Goal: Information Seeking & Learning: Learn about a topic

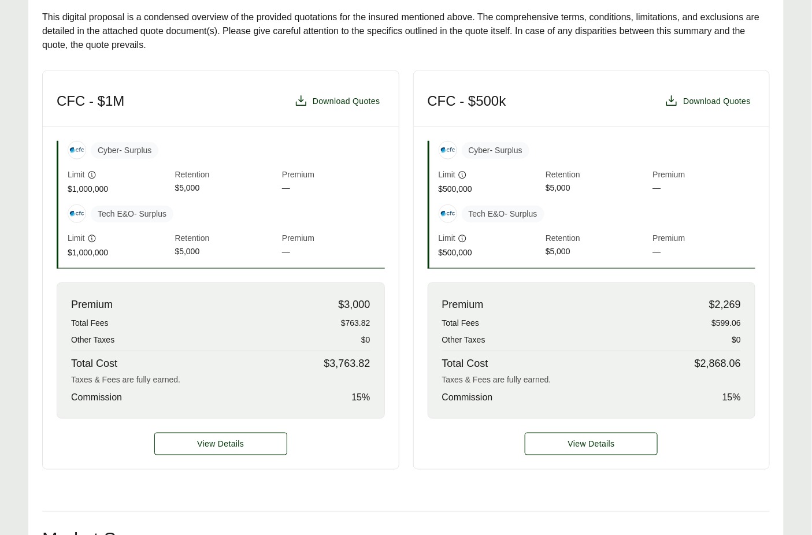
scroll to position [343, 0]
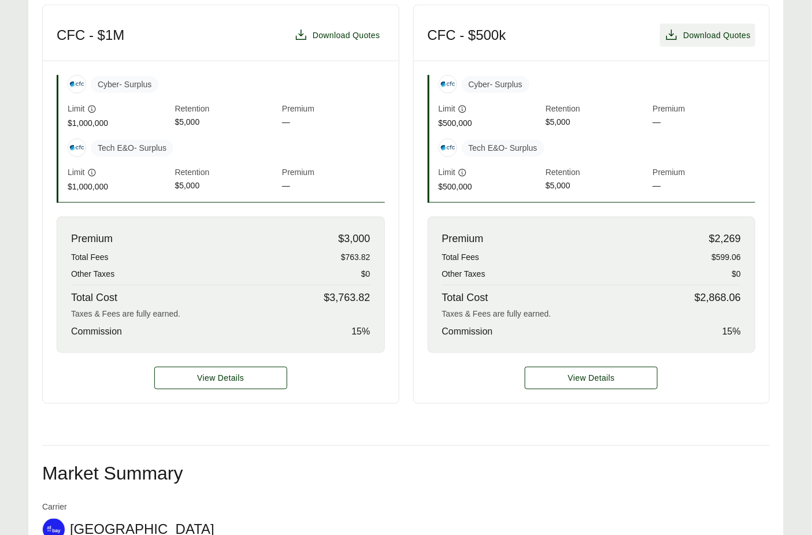
click at [699, 42] on span "Download Quotes" at bounding box center [717, 35] width 68 height 12
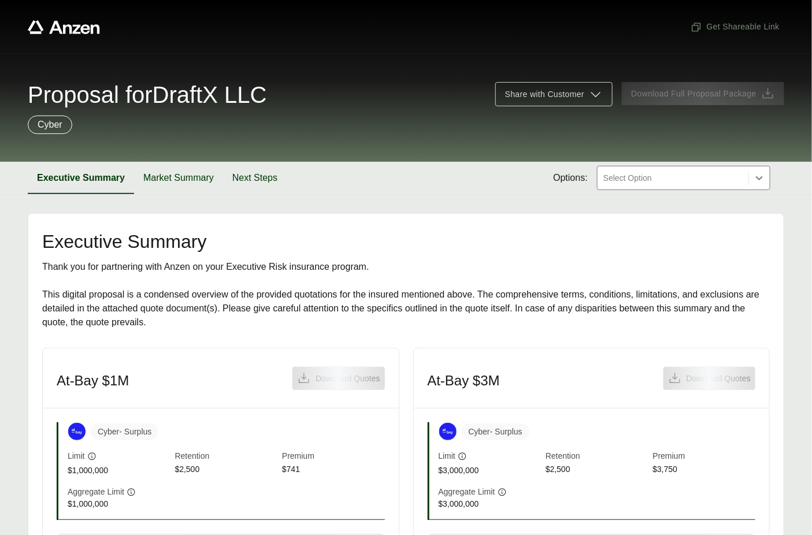
scroll to position [220, 0]
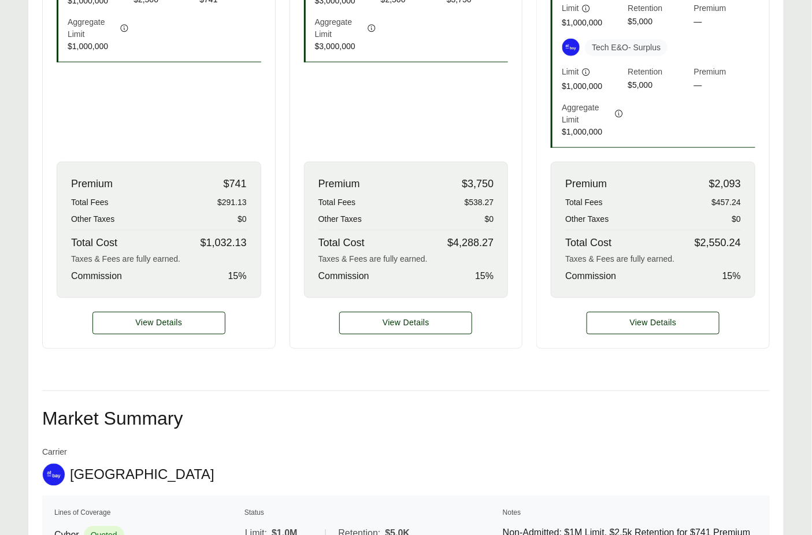
scroll to position [146, 0]
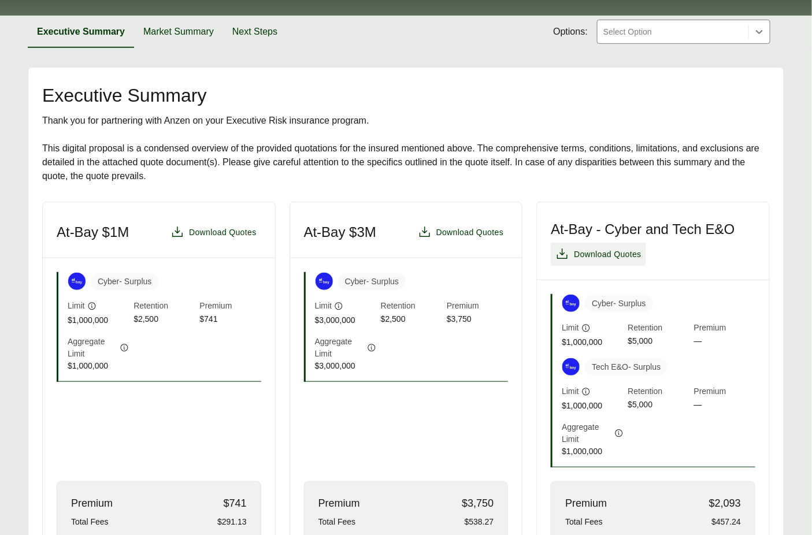
click at [614, 251] on span "Download Quotes" at bounding box center [608, 255] width 68 height 12
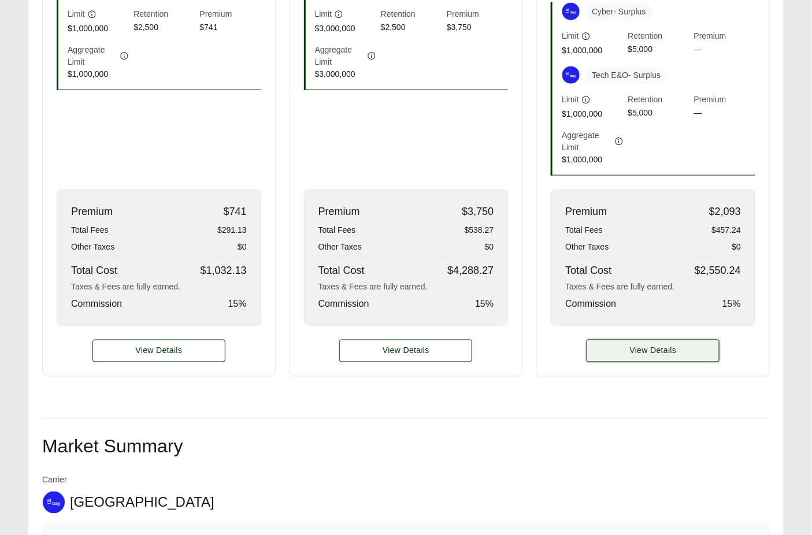
click at [617, 346] on button "View Details" at bounding box center [653, 351] width 133 height 23
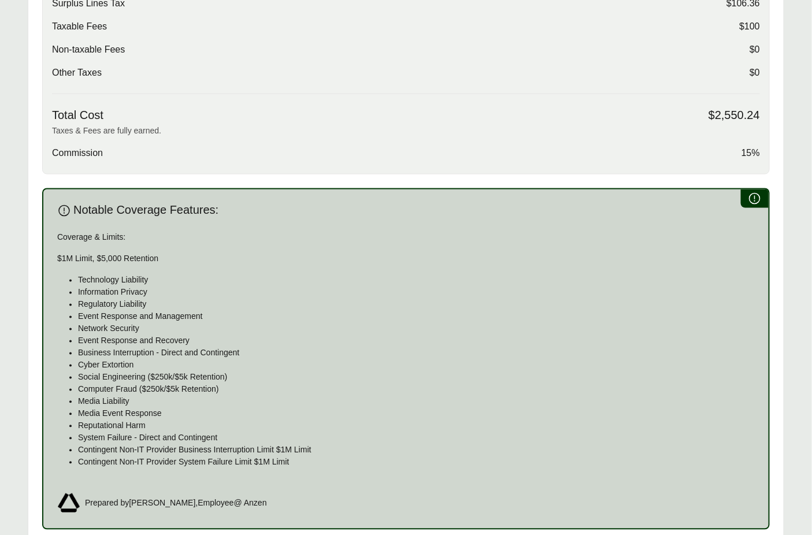
scroll to position [772, 0]
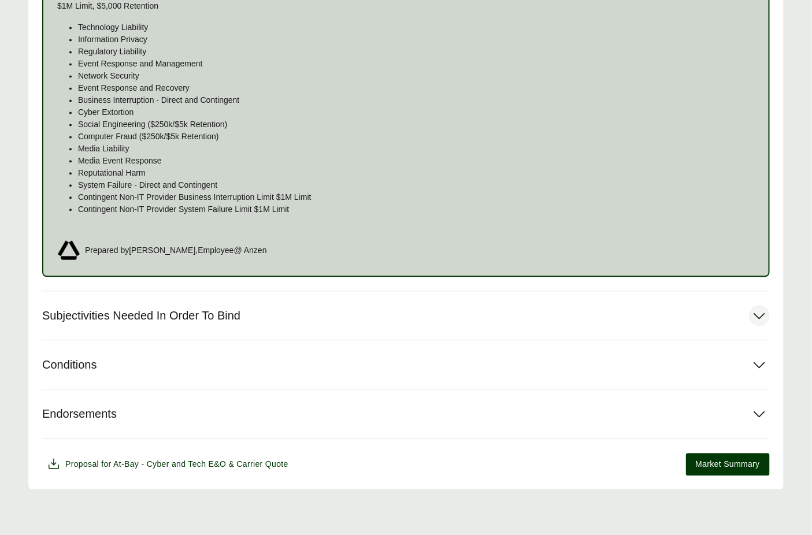
click at [160, 313] on span "Subjectivities Needed In Order To Bind" at bounding box center [141, 316] width 198 height 14
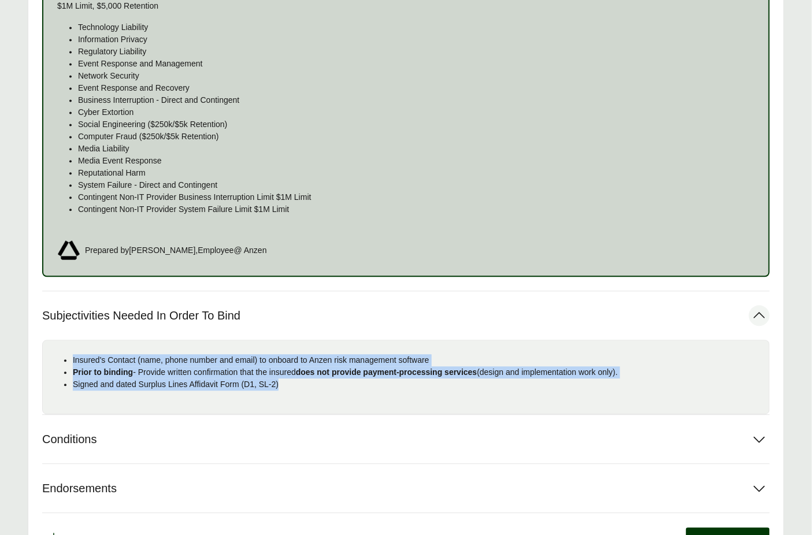
drag, startPoint x: 208, startPoint y: 377, endPoint x: 59, endPoint y: 364, distance: 149.7
click at [59, 364] on ul "Insured's Contact (name, phone number and email) to onboard to Anzen risk manag…" at bounding box center [406, 372] width 708 height 36
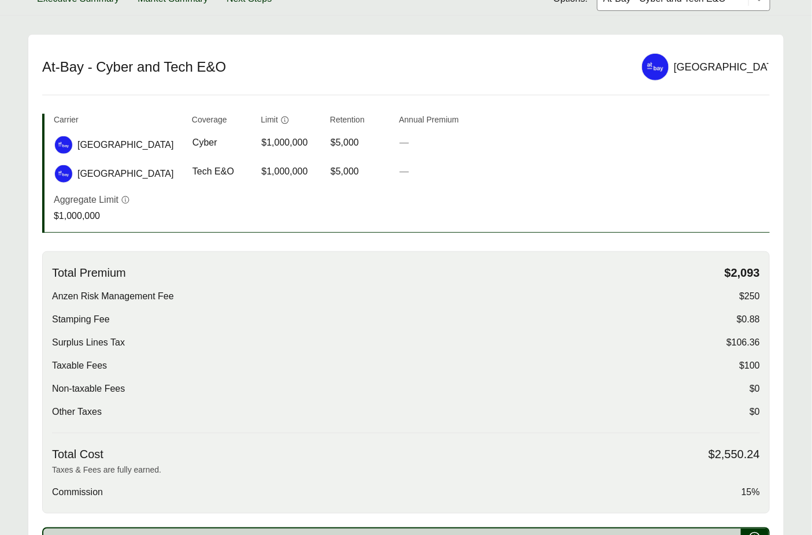
scroll to position [0, 0]
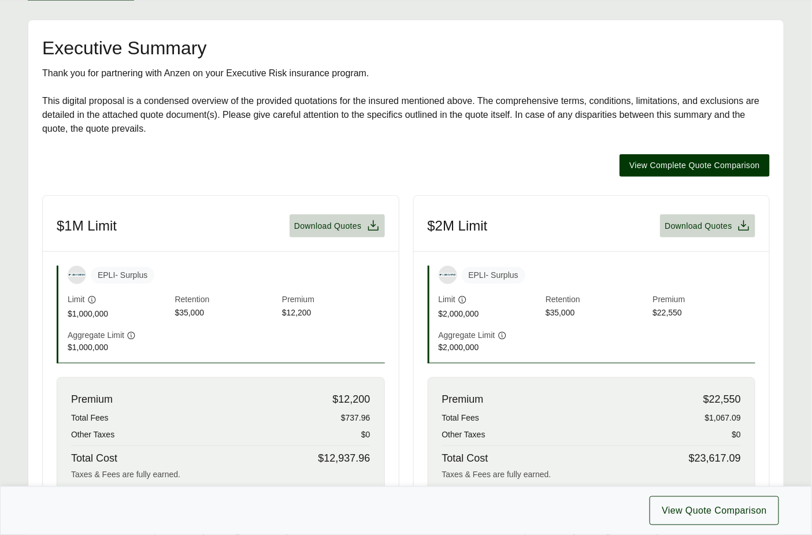
scroll to position [289, 0]
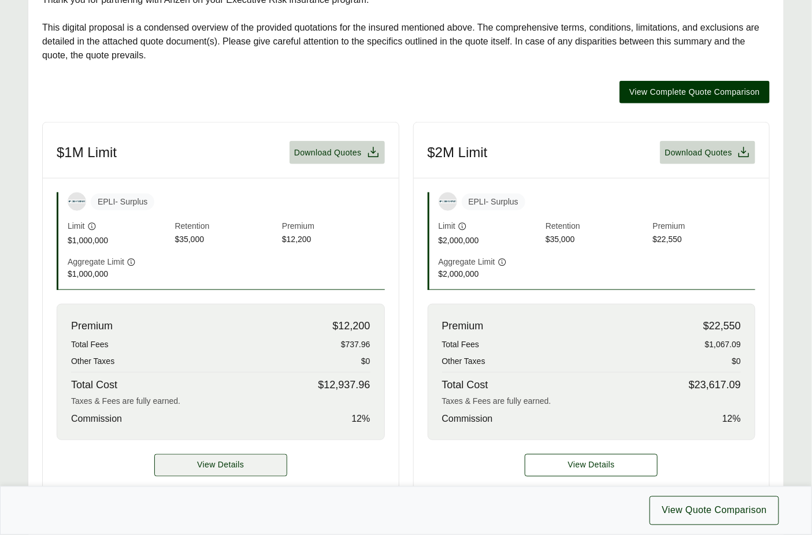
click at [241, 461] on span "View Details" at bounding box center [220, 465] width 47 height 12
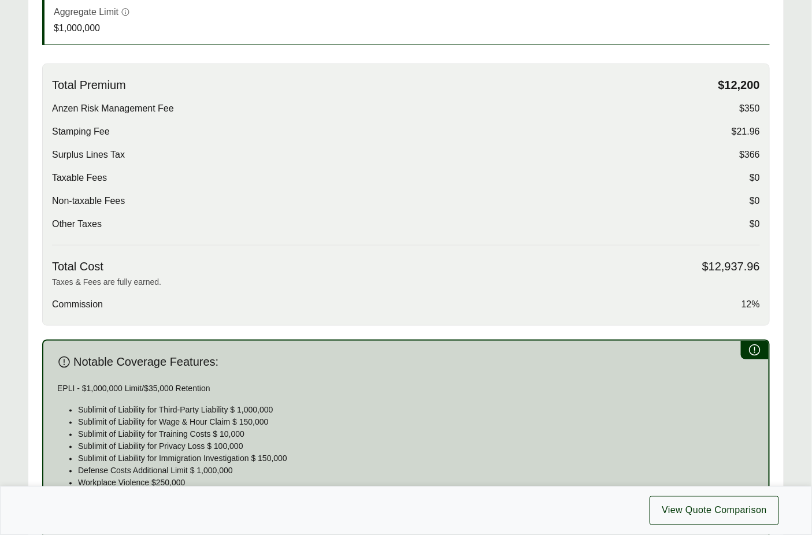
scroll to position [333, 0]
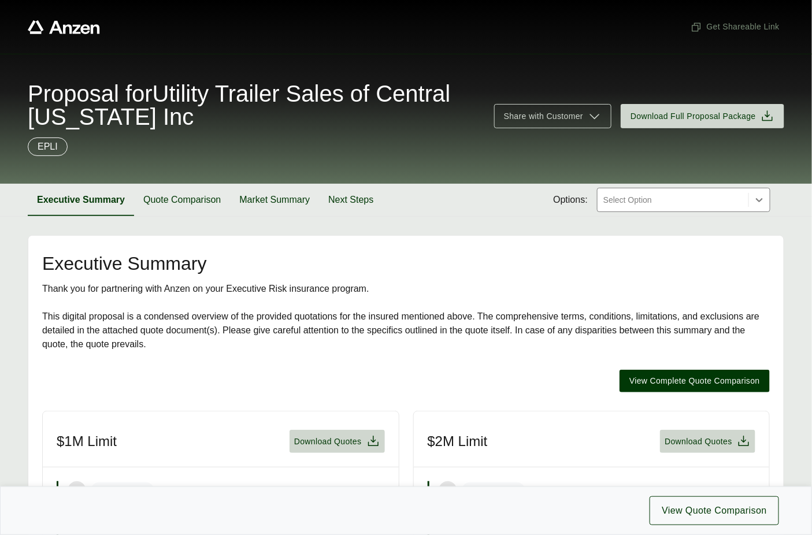
scroll to position [316, 0]
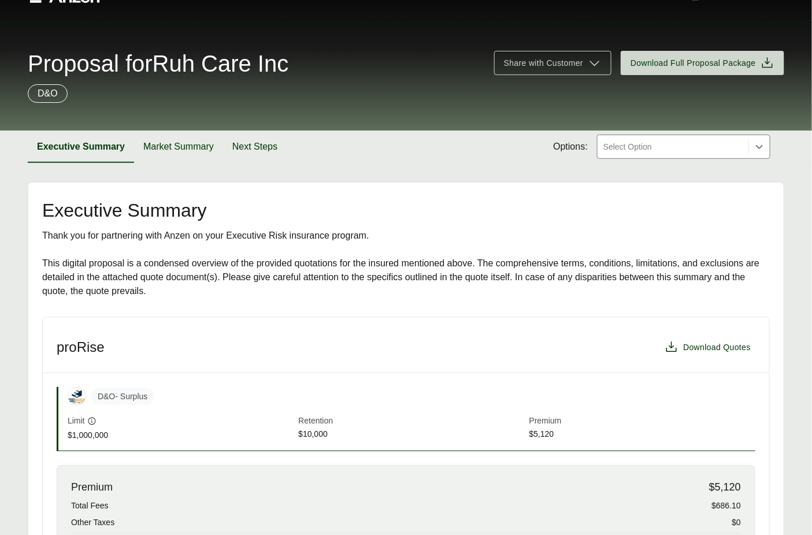
scroll to position [14, 0]
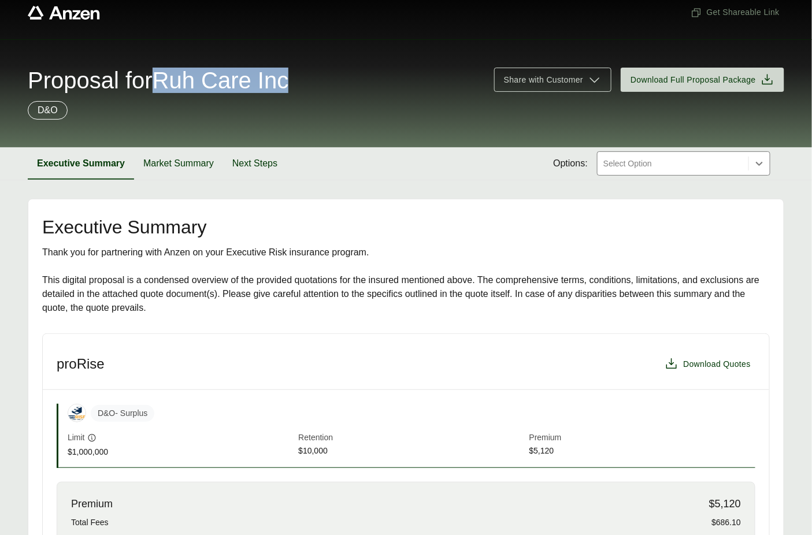
drag, startPoint x: 172, startPoint y: 81, endPoint x: 333, endPoint y: 84, distance: 161.8
click at [334, 84] on div "Proposal for Ruh Care Inc" at bounding box center [254, 80] width 453 height 23
copy span "Ruh Care Inc"
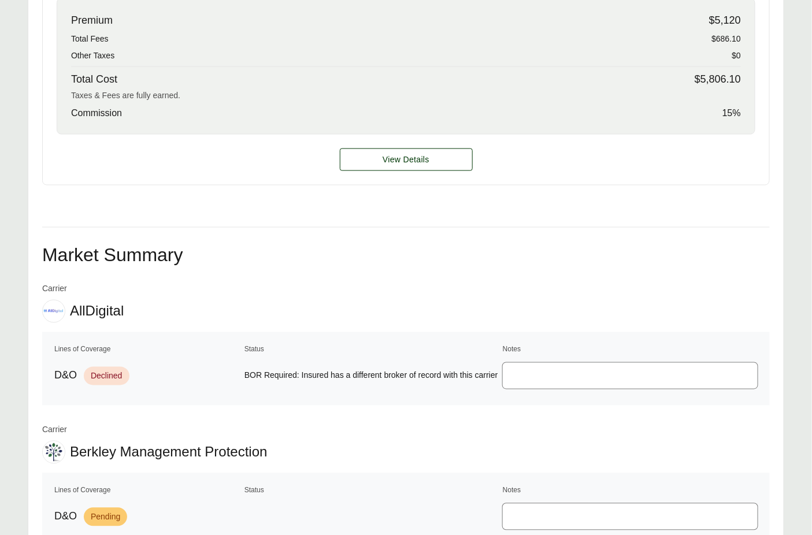
scroll to position [319, 0]
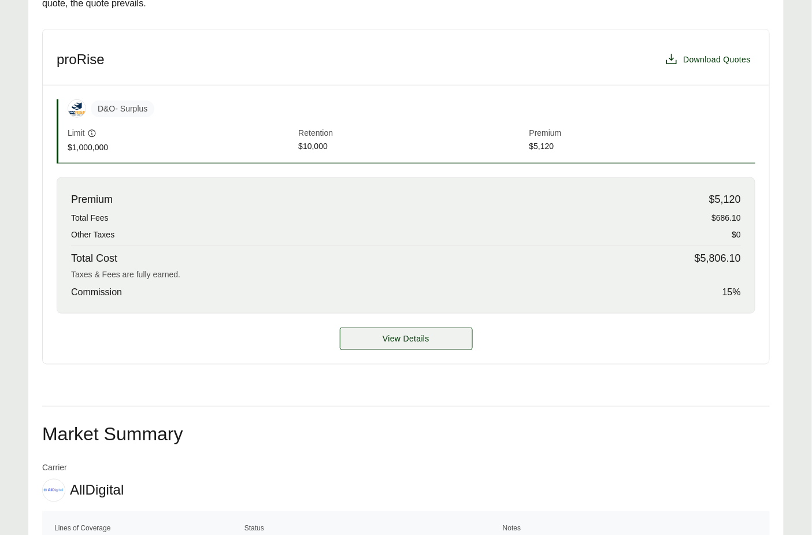
click at [413, 336] on span "View Details" at bounding box center [406, 339] width 47 height 12
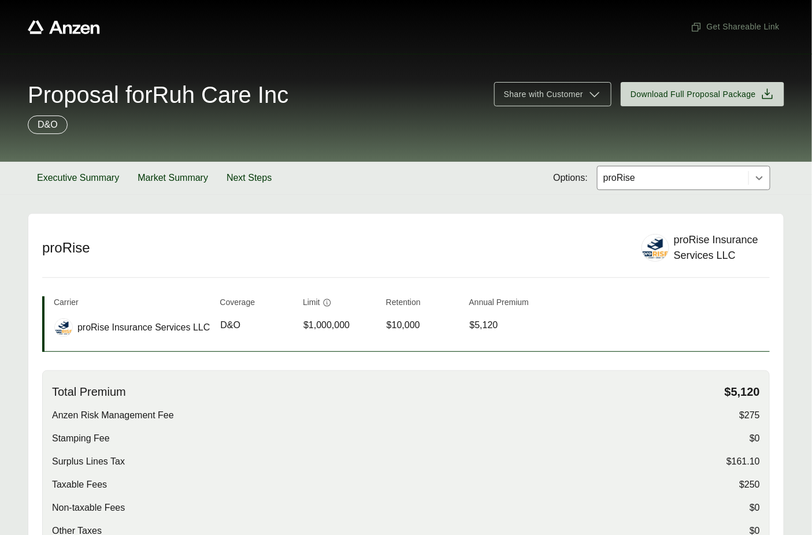
click at [410, 340] on td "Retention $10,000" at bounding box center [423, 327] width 74 height 29
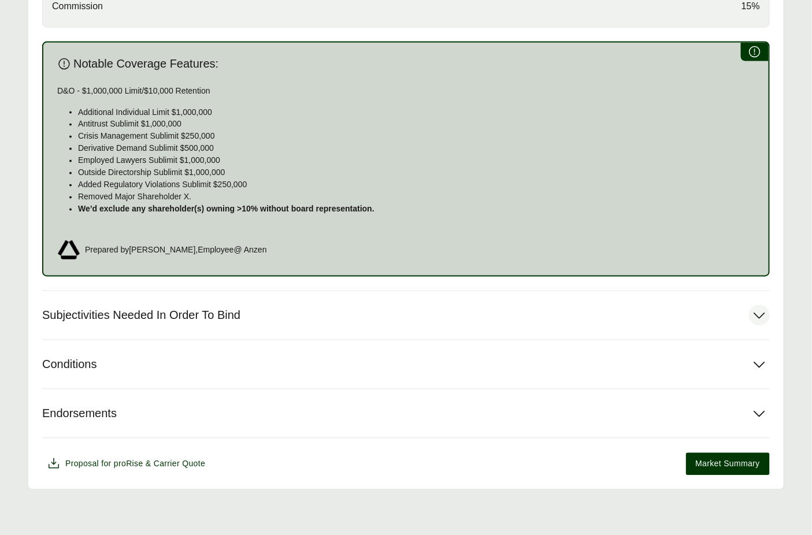
click at [207, 314] on span "Subjectivities Needed In Order To Bind" at bounding box center [141, 316] width 198 height 14
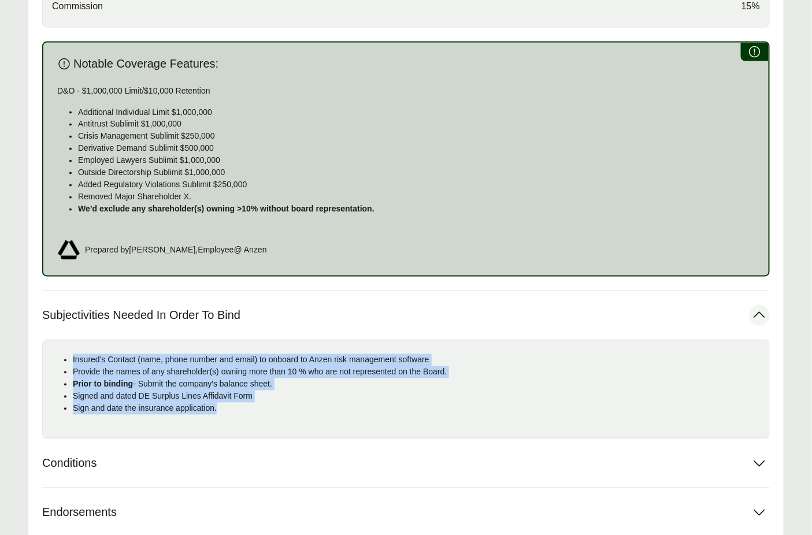
drag, startPoint x: 241, startPoint y: 418, endPoint x: 58, endPoint y: 359, distance: 192.5
click at [58, 359] on ul "Insured's Contact (name, phone number and email) to onboard to Anzen risk manag…" at bounding box center [406, 384] width 708 height 61
copy ul "Insured's Contact (name, phone number and email) to onboard to Anzen risk manag…"
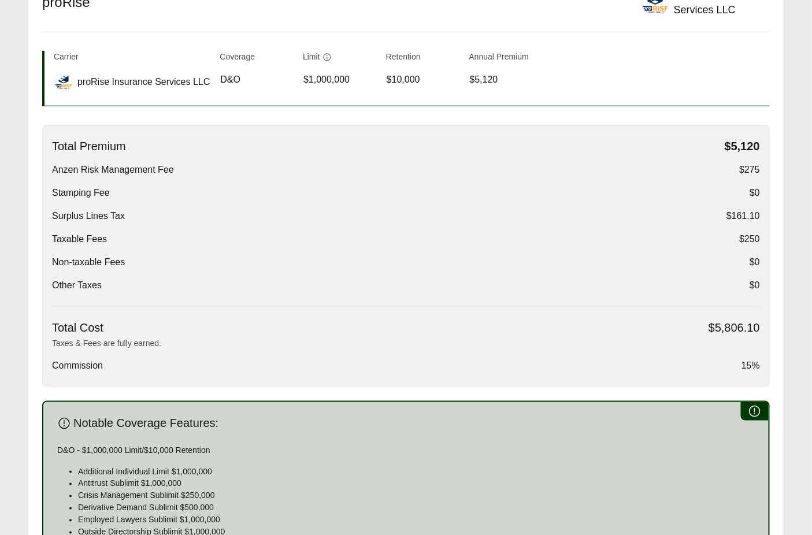
scroll to position [0, 0]
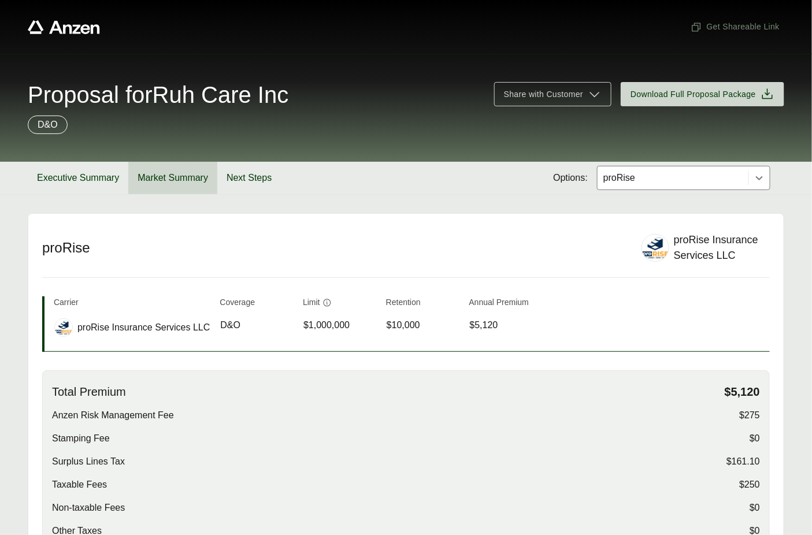
click at [189, 179] on button "Market Summary" at bounding box center [172, 178] width 89 height 32
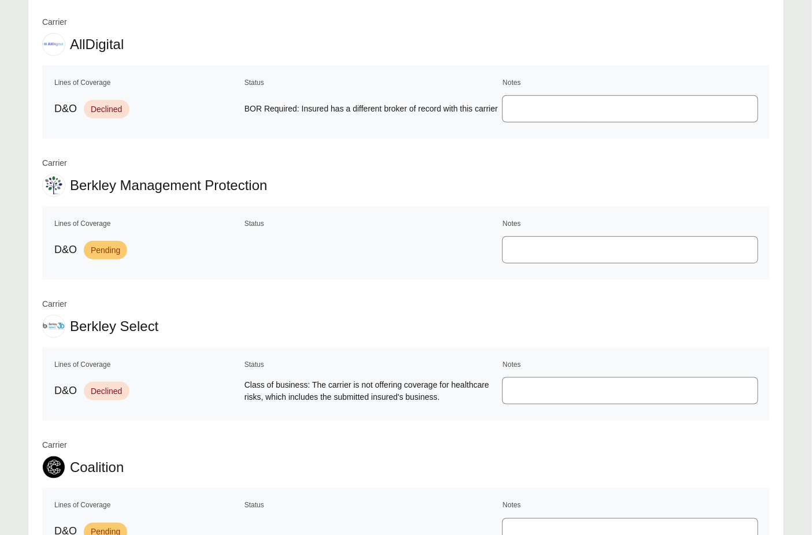
scroll to position [187, 0]
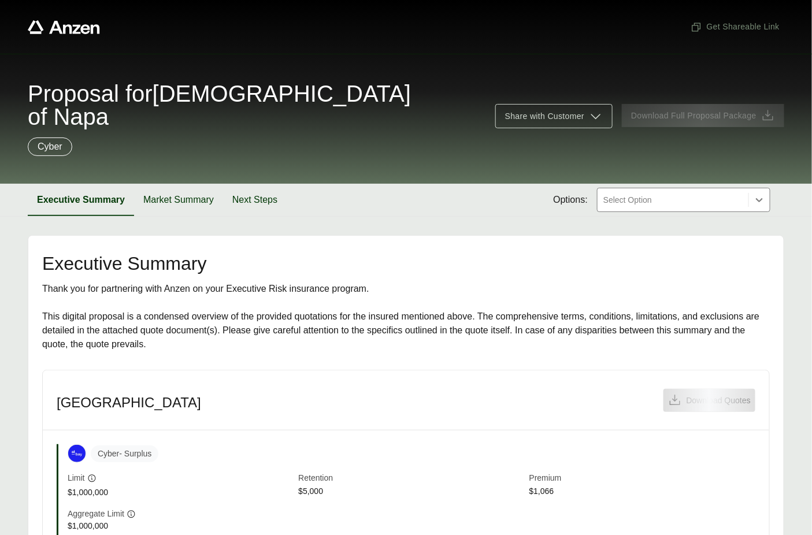
scroll to position [255, 0]
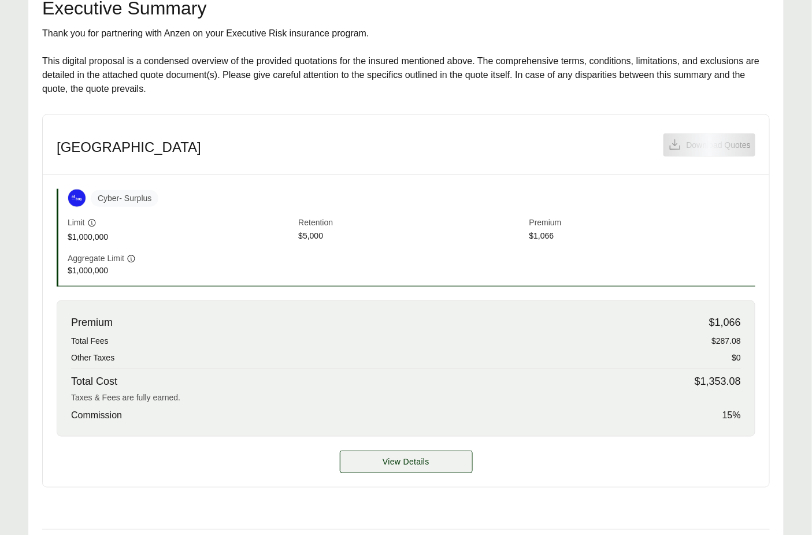
click at [429, 461] on span "View Details" at bounding box center [406, 462] width 47 height 12
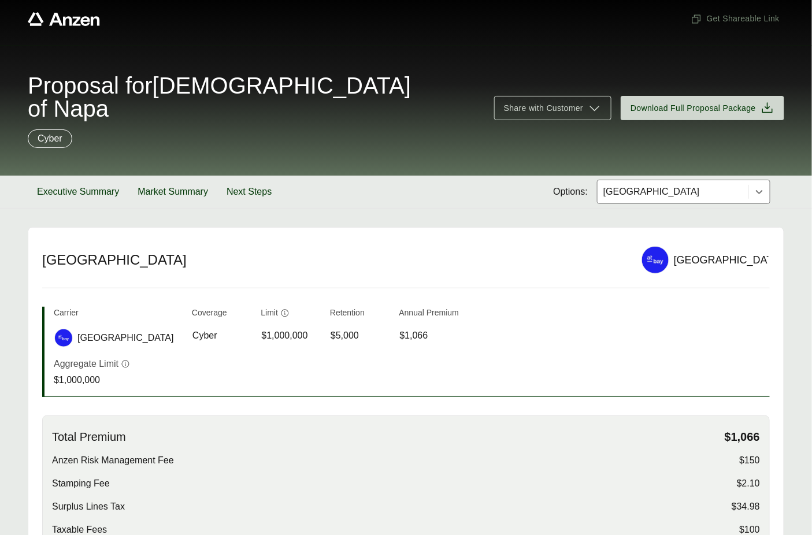
scroll to position [225, 0]
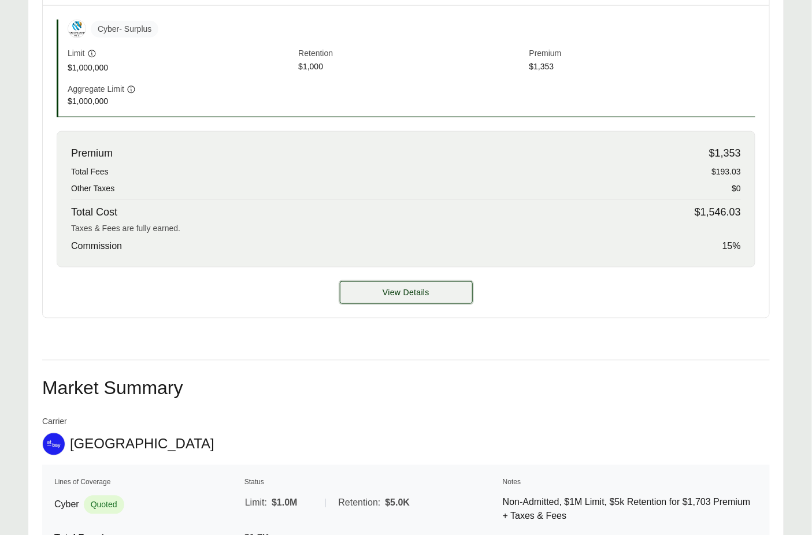
click at [372, 301] on button "View Details" at bounding box center [406, 292] width 133 height 23
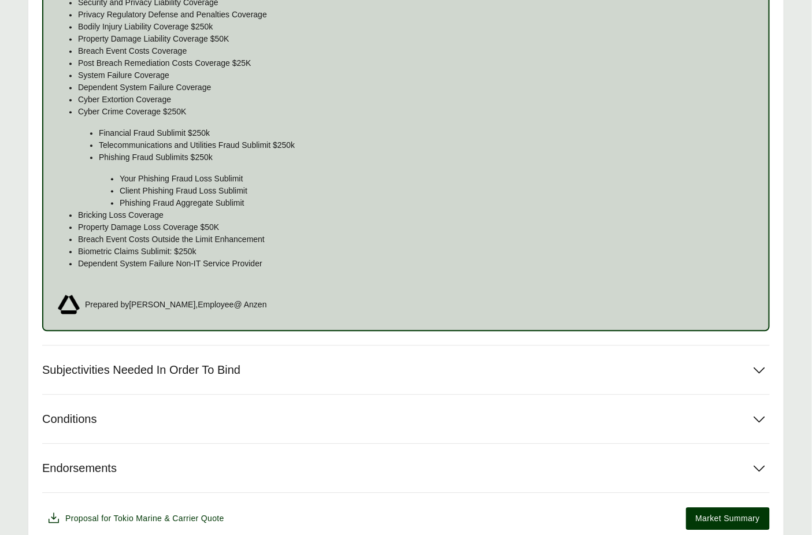
scroll to position [856, 0]
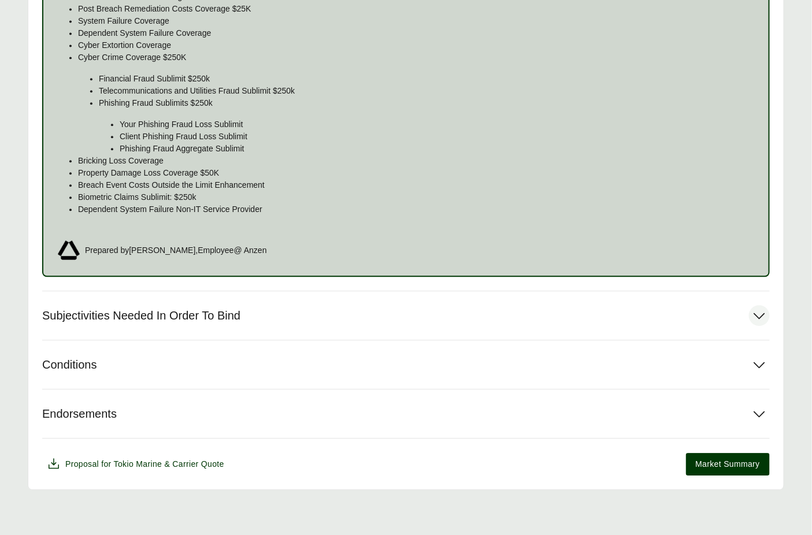
click at [193, 297] on button "Subjectivities Needed In Order To Bind" at bounding box center [406, 315] width 728 height 49
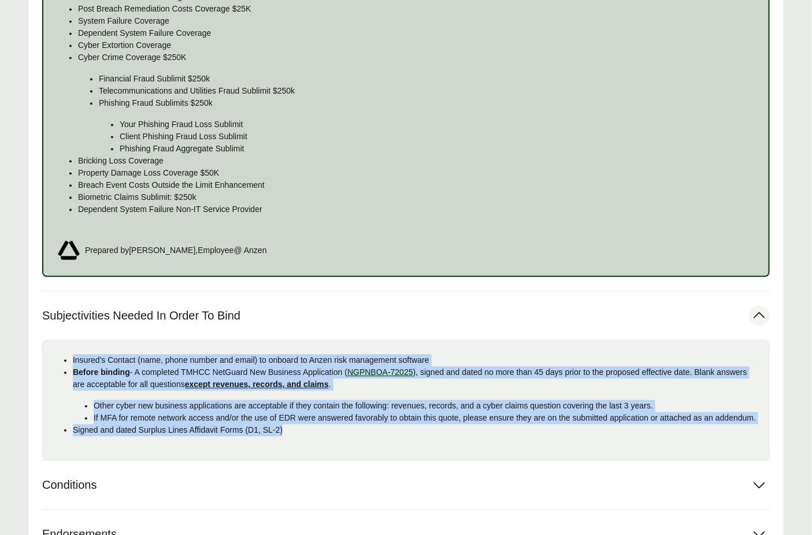
drag, startPoint x: 232, startPoint y: 433, endPoint x: 73, endPoint y: 360, distance: 175.1
click at [73, 360] on ul "Insured's Contact (name, phone number and email) to onboard to Anzen risk manag…" at bounding box center [406, 395] width 708 height 82
copy ul "Insured's Contact (name, phone number and email) to onboard to Anzen risk manag…"
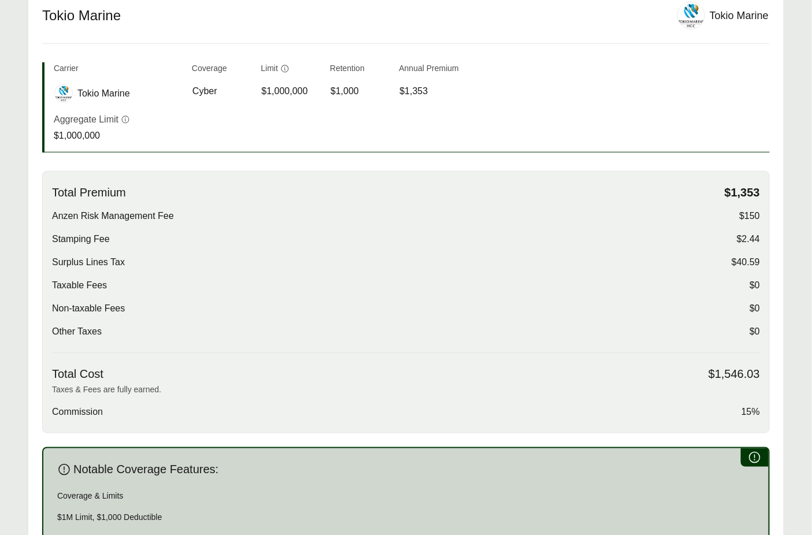
scroll to position [0, 0]
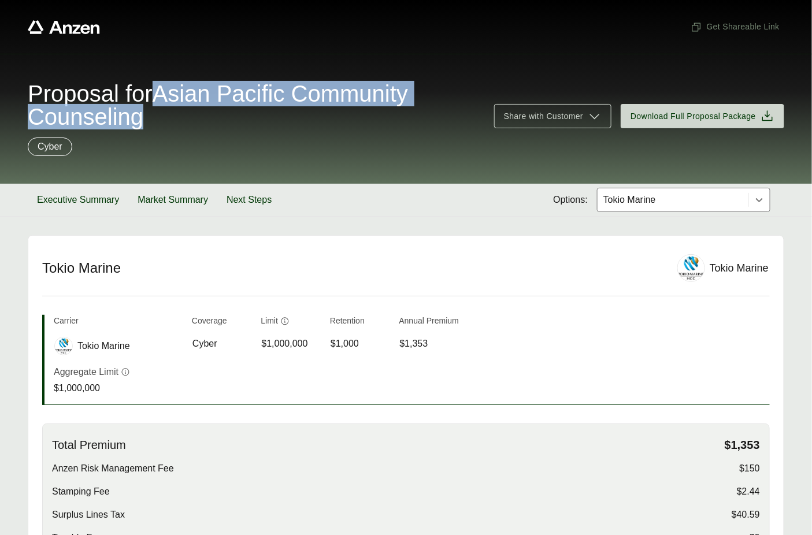
drag, startPoint x: 173, startPoint y: 91, endPoint x: 192, endPoint y: 110, distance: 26.6
click at [190, 109] on span "Proposal for Asian Pacific Community Counseling" at bounding box center [254, 105] width 453 height 46
copy span "Asian Pacific Community Counseling"
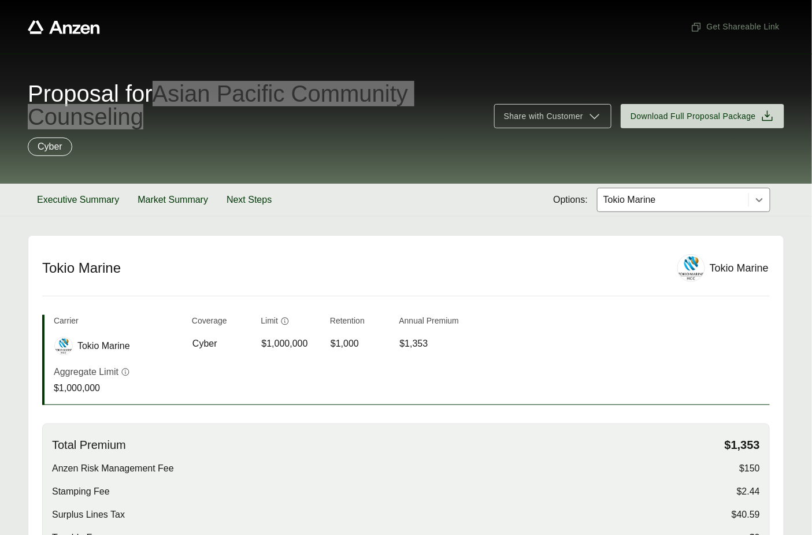
scroll to position [52, 0]
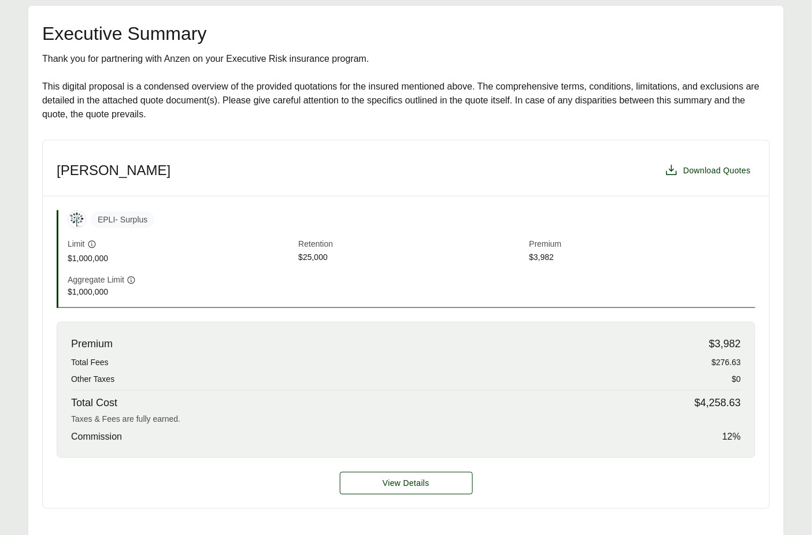
scroll to position [460, 0]
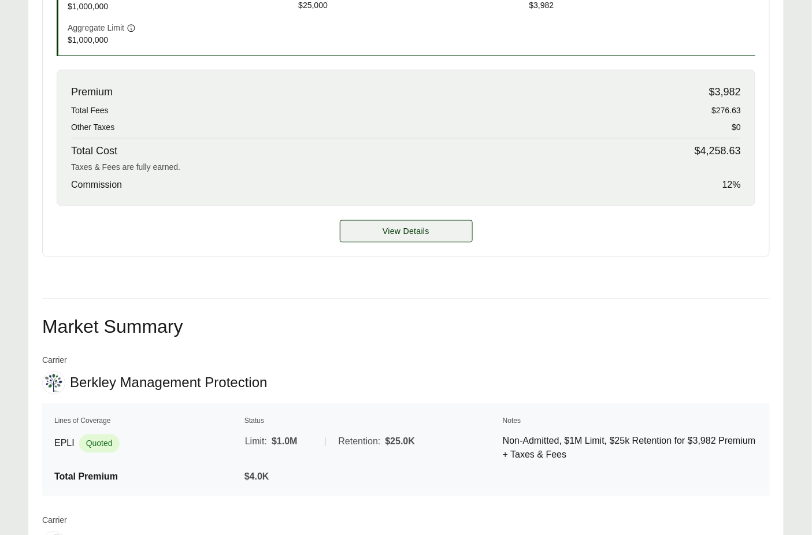
click at [384, 230] on span "View Details" at bounding box center [406, 231] width 47 height 12
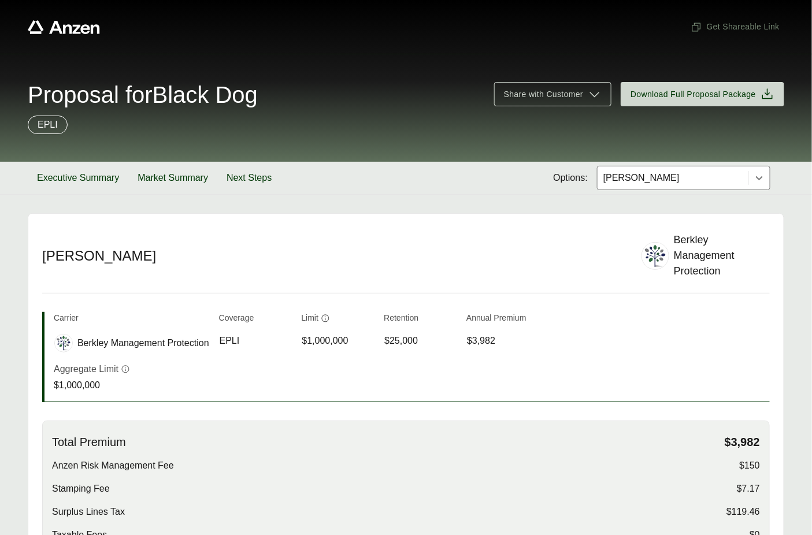
click at [196, 97] on span "Proposal for Black Dog" at bounding box center [143, 94] width 230 height 23
drag, startPoint x: 190, startPoint y: 98, endPoint x: 250, endPoint y: 97, distance: 59.5
click at [299, 100] on div "Proposal for Black Dog" at bounding box center [254, 94] width 453 height 23
copy span "Black Dog"
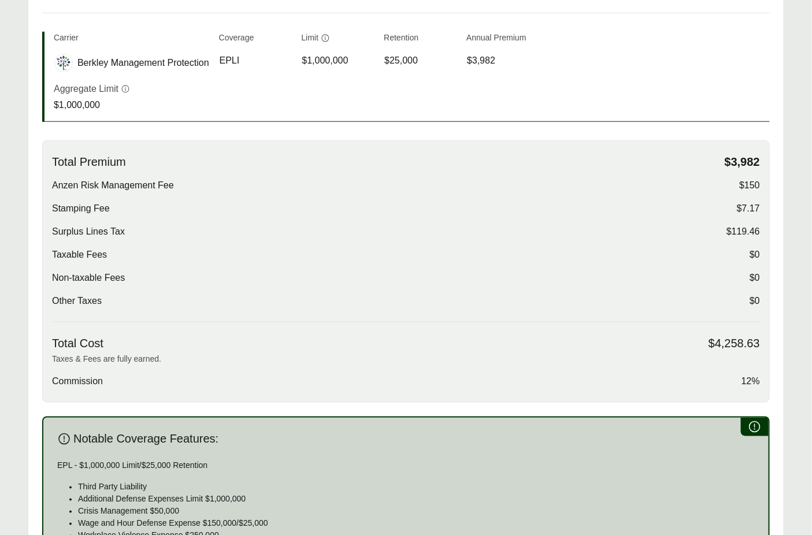
scroll to position [562, 0]
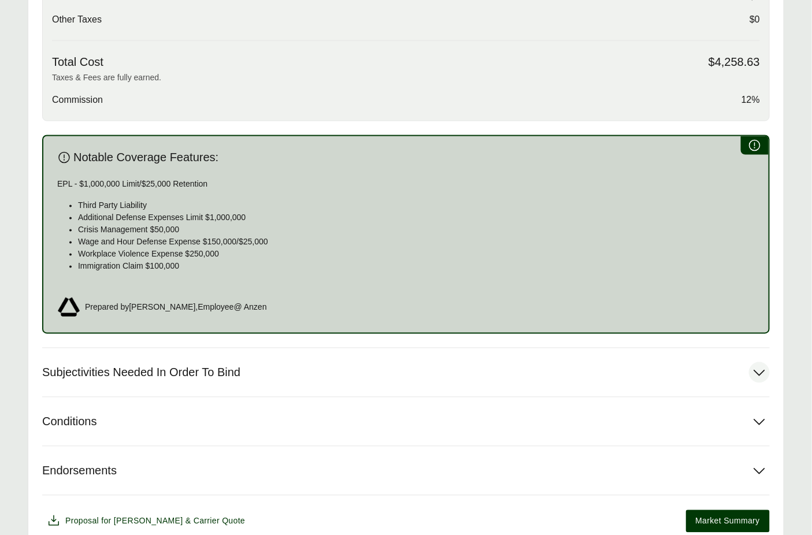
click at [240, 368] on span "Subjectivities Needed In Order To Bind" at bounding box center [141, 373] width 198 height 14
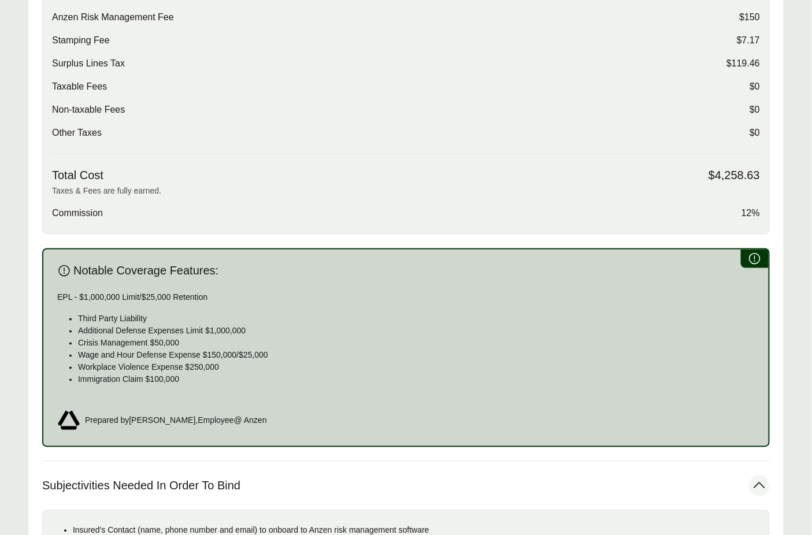
scroll to position [709, 0]
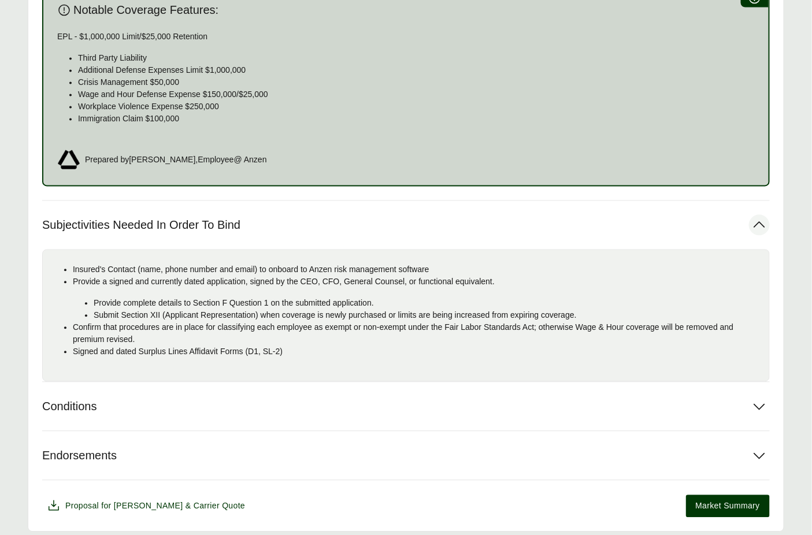
click at [306, 350] on p "Signed and dated Surplus Lines Affidavit Forms (D1, SL-2)" at bounding box center [416, 352] width 687 height 12
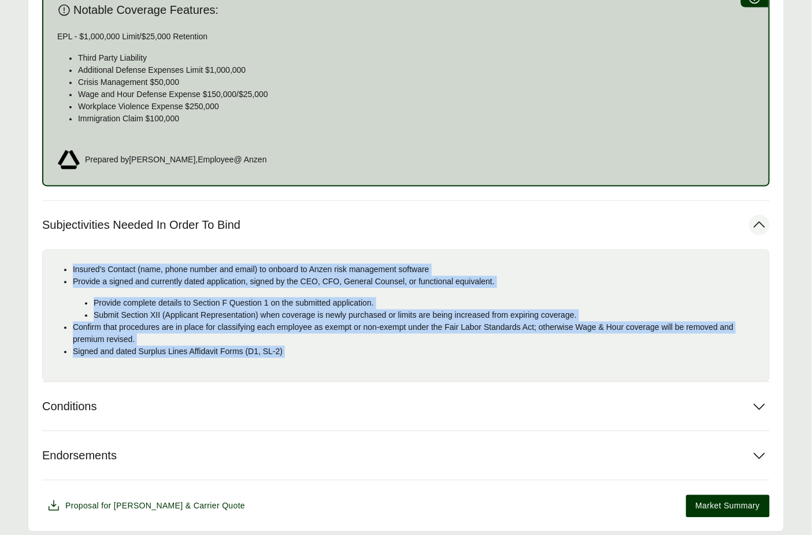
drag, startPoint x: 271, startPoint y: 344, endPoint x: 115, endPoint y: 279, distance: 168.9
click at [69, 274] on ul "Insured's Contact (name, phone number and email) to onboard to Anzen risk manag…" at bounding box center [406, 311] width 708 height 94
copy div "Insured's Contact (name, phone number and email) to onboard to Anzen risk manag…"
